Goal: Contribute content

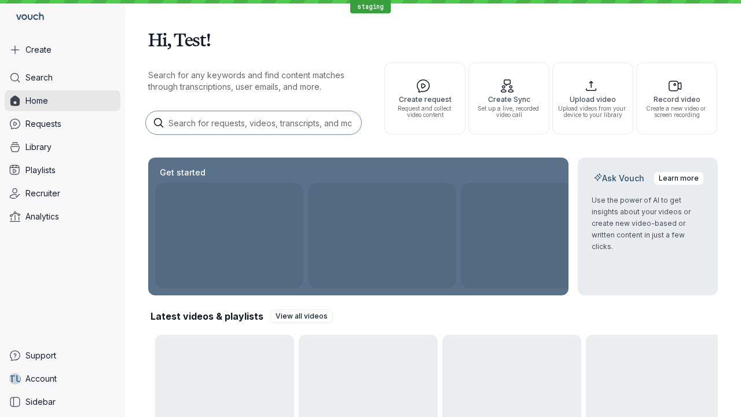
click at [62, 50] on button "Create" at bounding box center [63, 49] width 116 height 21
